Goal: Navigation & Orientation: Find specific page/section

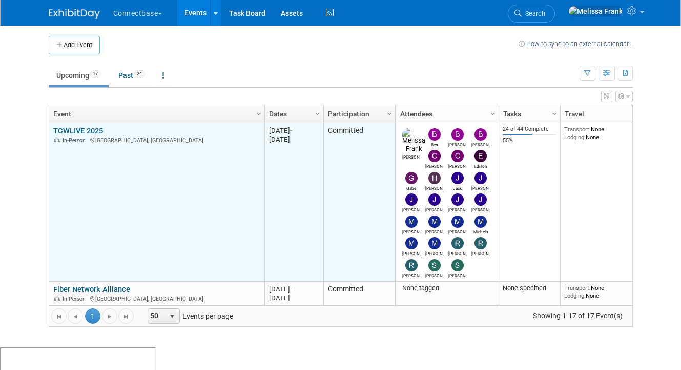
click at [80, 131] on link "TCWLIVE 2025" at bounding box center [78, 130] width 50 height 9
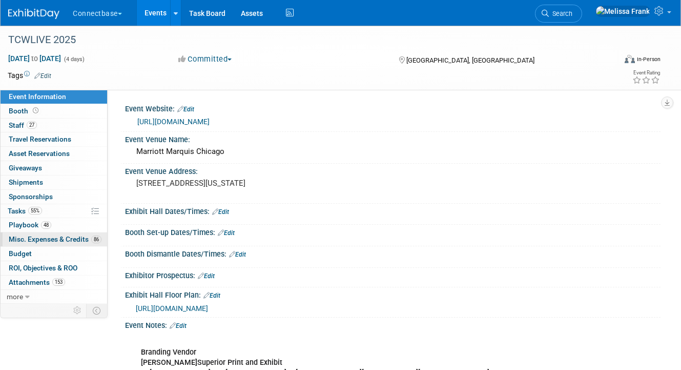
click at [54, 244] on link "86 Misc. Expenses & Credits 86" at bounding box center [54, 239] width 107 height 14
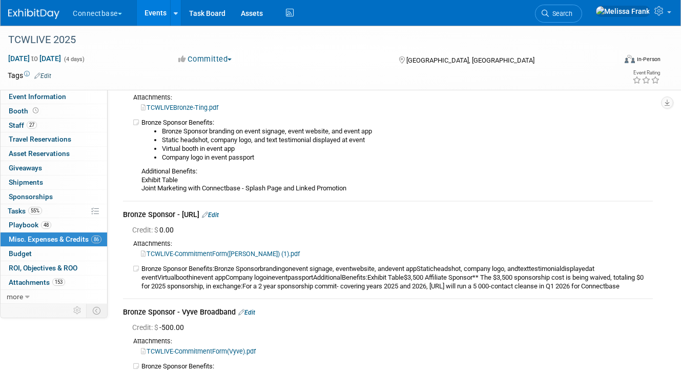
scroll to position [7506, 0]
